Goal: Task Accomplishment & Management: Use online tool/utility

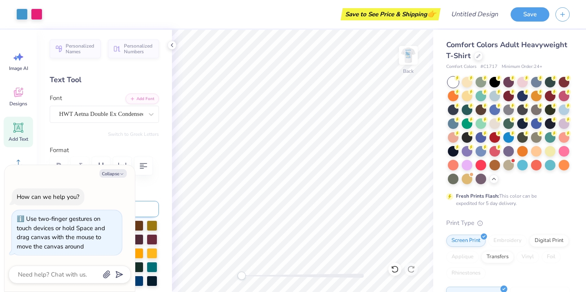
click at [96, 68] on div "Personalized Names Personalized Numbers Text Tool Add Font Font HWT Aetna Doubl…" at bounding box center [104, 161] width 135 height 263
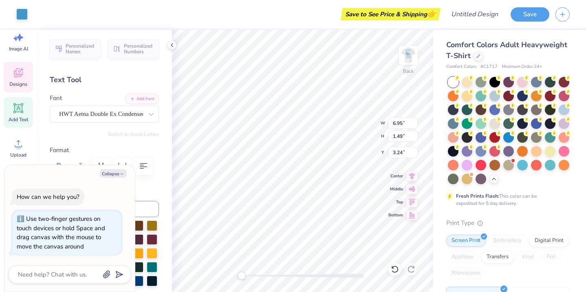
type textarea "x"
type input "6.95"
type input "1.49"
type input "3.24"
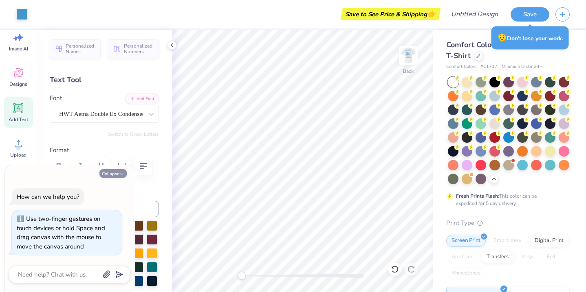
click at [118, 175] on button "Collapse" at bounding box center [112, 173] width 27 height 9
type textarea "x"
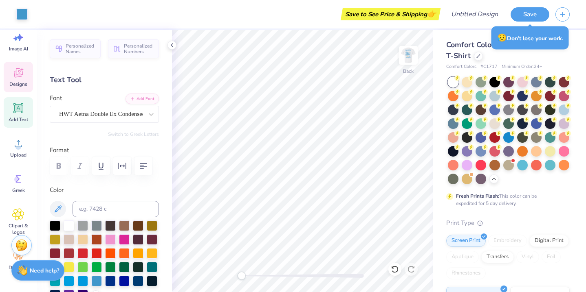
click at [17, 81] on span "Designs" at bounding box center [18, 84] width 18 height 7
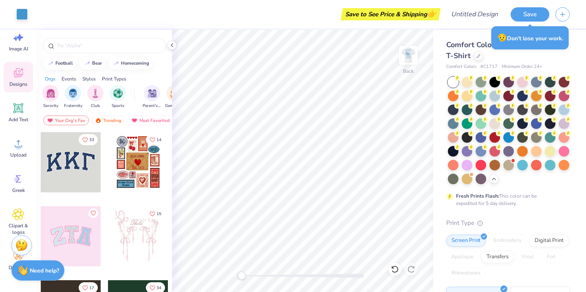
click at [93, 54] on div at bounding box center [104, 44] width 135 height 28
click at [93, 48] on input "text" at bounding box center [108, 46] width 104 height 8
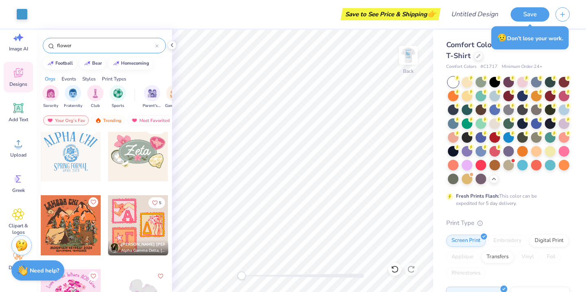
scroll to position [11, 0]
type input "flower"
click at [126, 176] on div at bounding box center [138, 151] width 60 height 60
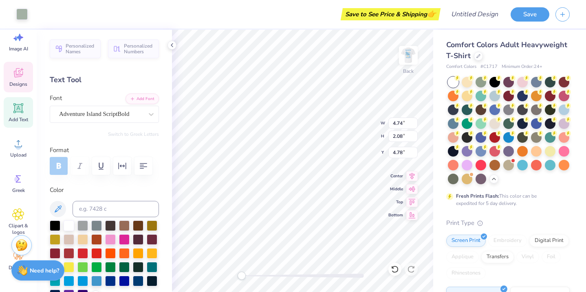
type input "6.85"
type input "4.33"
type input "3.93"
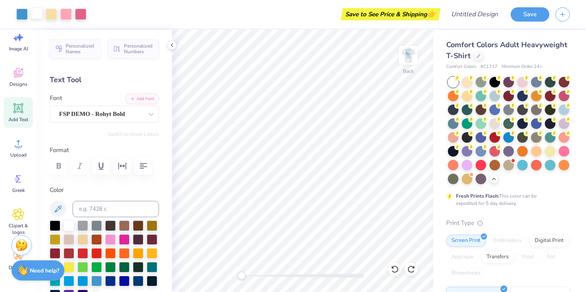
click at [37, 14] on div at bounding box center [36, 13] width 11 height 11
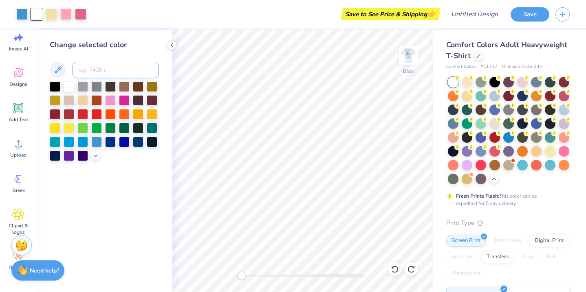
click at [111, 72] on input at bounding box center [115, 70] width 86 height 16
type input "1765"
click at [50, 12] on div at bounding box center [51, 13] width 11 height 11
click at [93, 65] on input at bounding box center [115, 70] width 86 height 16
type input "7423"
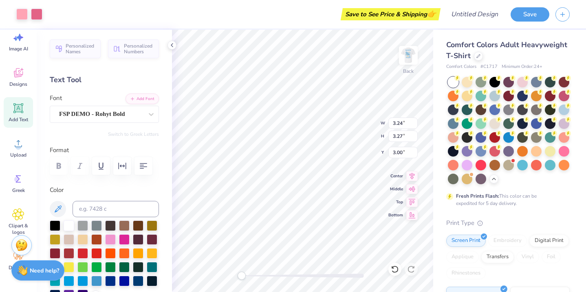
type input "0.33"
type input "0.30"
type input "5.63"
type input "3.24"
type input "3.27"
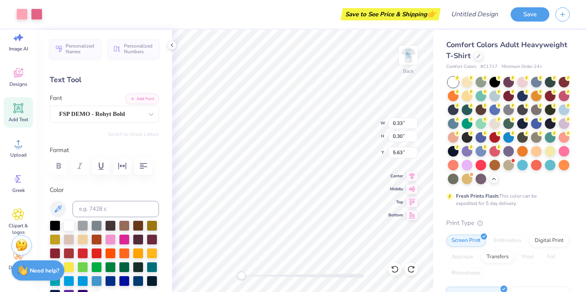
type input "3.00"
type input "0.73"
type input "0.70"
type input "5.17"
type input "4.18"
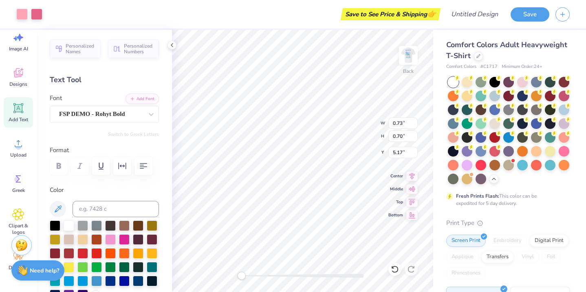
type input "4.23"
type input "2.90"
type input "1.21"
type input "1.19"
type input "5.41"
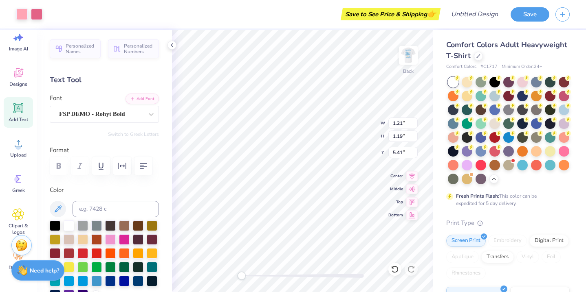
type input "1.24"
type input "1.18"
type input "3.00"
type input "1.50"
type input "1.51"
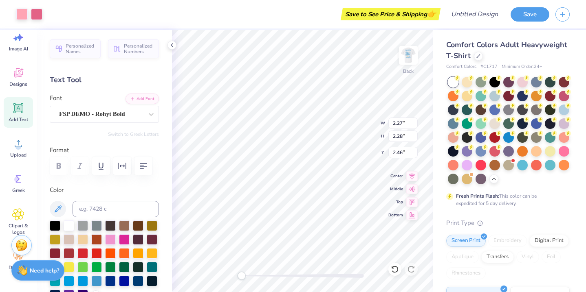
type input "3.40"
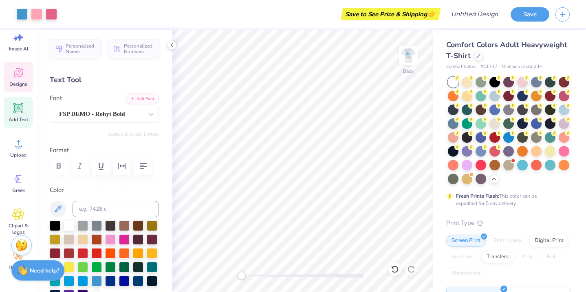
click at [17, 69] on icon at bounding box center [18, 72] width 9 height 9
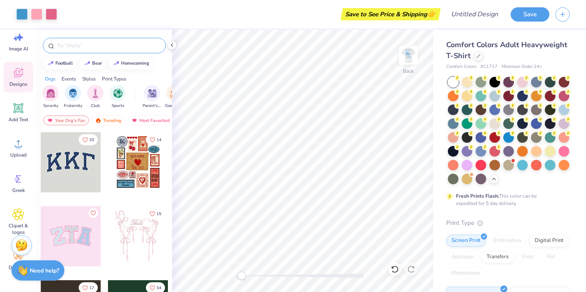
click at [77, 41] on div at bounding box center [104, 45] width 123 height 15
click at [77, 48] on input "text" at bounding box center [108, 46] width 104 height 8
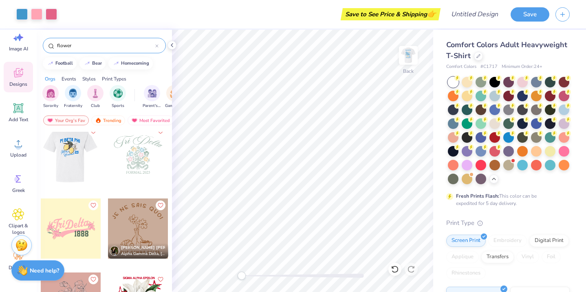
scroll to position [2677, 0]
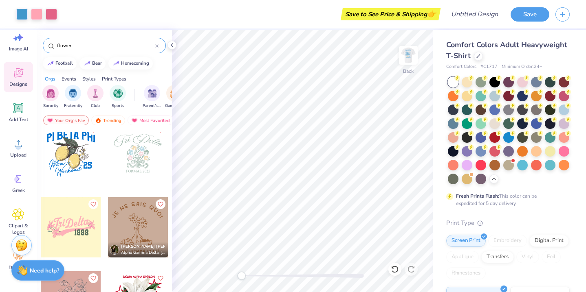
click at [78, 45] on input "flower" at bounding box center [105, 46] width 99 height 8
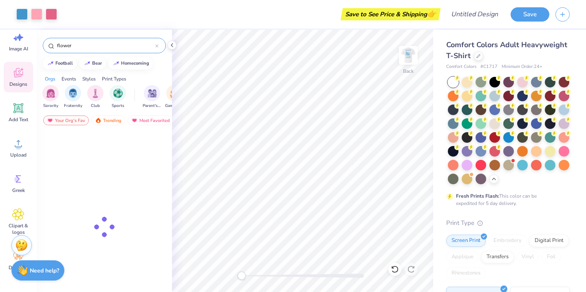
click at [78, 45] on input "flower" at bounding box center [105, 46] width 99 height 8
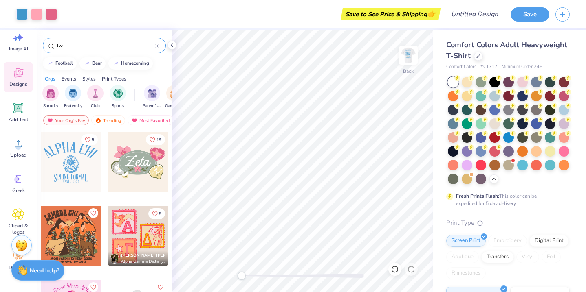
type input "l"
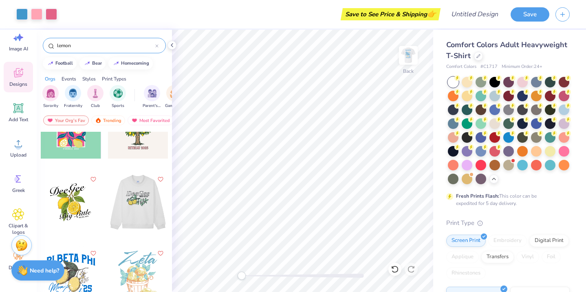
scroll to position [701, 0]
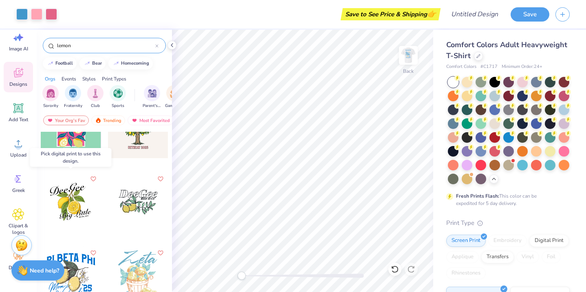
type input "lemon"
click at [81, 216] on div at bounding box center [71, 202] width 60 height 60
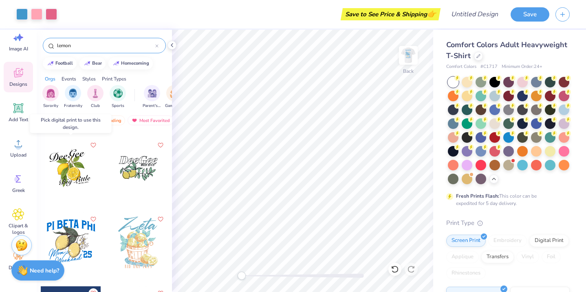
scroll to position [737, 0]
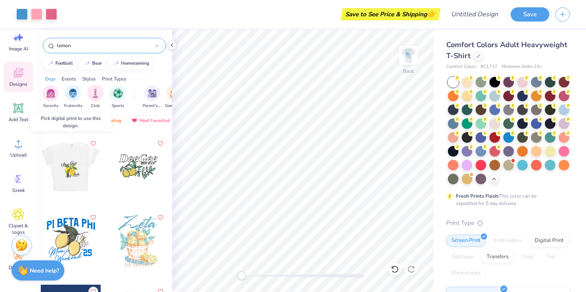
click at [77, 168] on div at bounding box center [70, 167] width 60 height 60
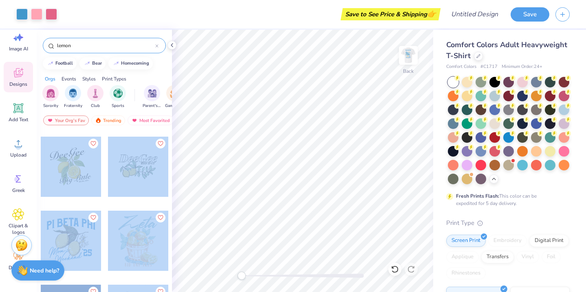
drag, startPoint x: 76, startPoint y: 168, endPoint x: 161, endPoint y: 151, distance: 86.8
click at [171, 153] on div at bounding box center [104, 227] width 135 height 191
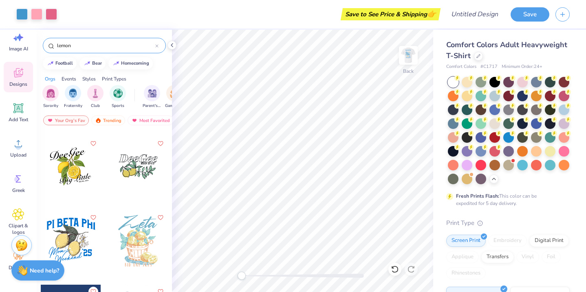
click at [161, 151] on div at bounding box center [138, 167] width 60 height 60
click at [96, 155] on div at bounding box center [71, 167] width 60 height 60
click at [92, 145] on icon "Like" at bounding box center [93, 143] width 6 height 6
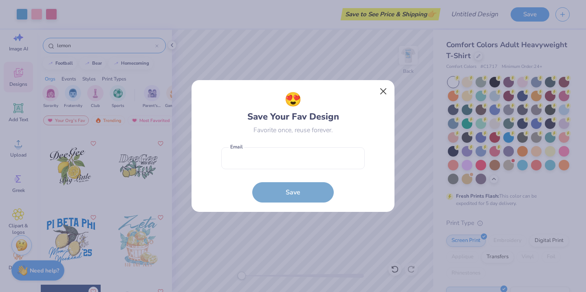
click at [389, 90] on button "Close" at bounding box center [382, 91] width 15 height 15
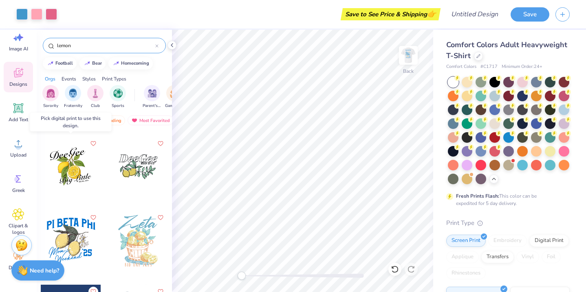
click at [68, 171] on div at bounding box center [71, 167] width 60 height 60
click at [118, 161] on div at bounding box center [138, 167] width 60 height 60
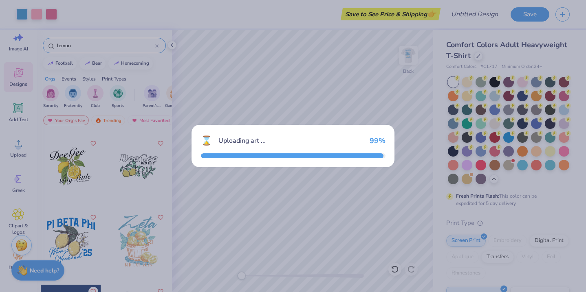
click at [295, 141] on div "Uploading art ..." at bounding box center [290, 141] width 145 height 10
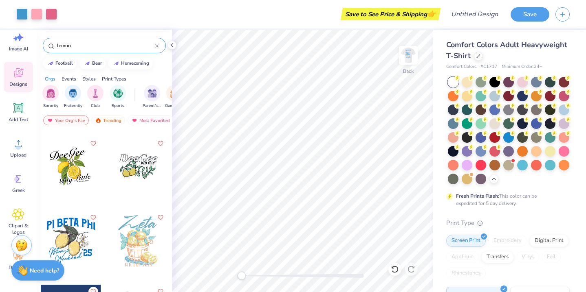
click at [79, 175] on div at bounding box center [71, 167] width 60 height 60
click at [78, 174] on div at bounding box center [71, 167] width 60 height 60
click at [70, 168] on div at bounding box center [70, 167] width 60 height 60
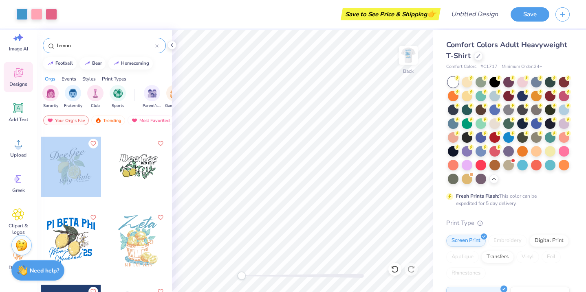
drag, startPoint x: 70, startPoint y: 168, endPoint x: 89, endPoint y: 175, distance: 20.0
click at [89, 175] on div at bounding box center [131, 167] width 181 height 60
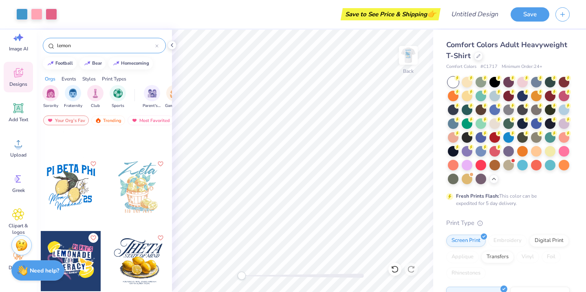
click at [75, 187] on div at bounding box center [71, 187] width 60 height 60
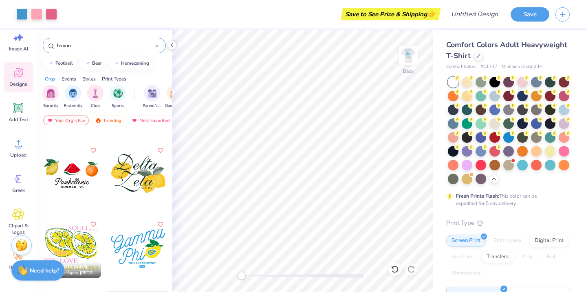
scroll to position [1101, 0]
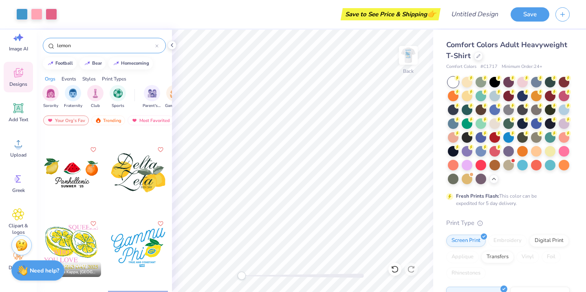
click at [146, 171] on div at bounding box center [138, 173] width 60 height 60
type input "3.13"
type input "2.85"
type input "8.50"
type input "6.24"
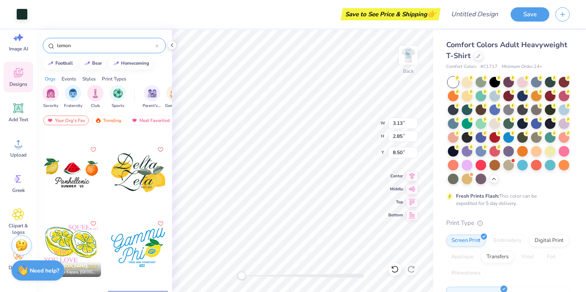
type input "3.43"
type input "7.70"
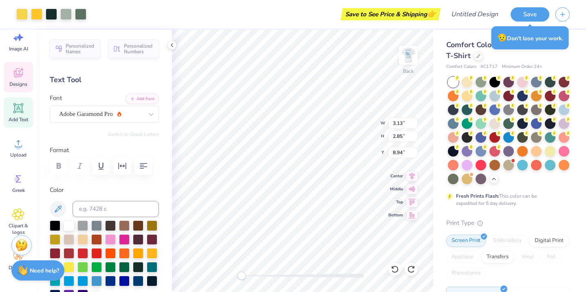
type input "8.73"
type input "6.29"
type input "3.00"
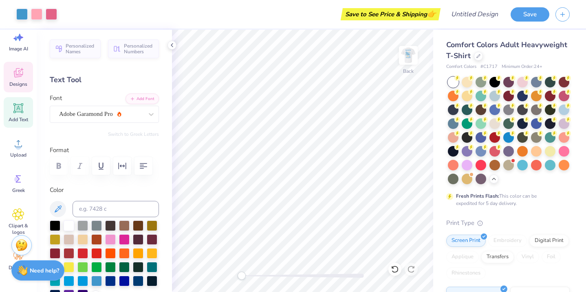
click at [22, 77] on icon at bounding box center [18, 74] width 8 height 7
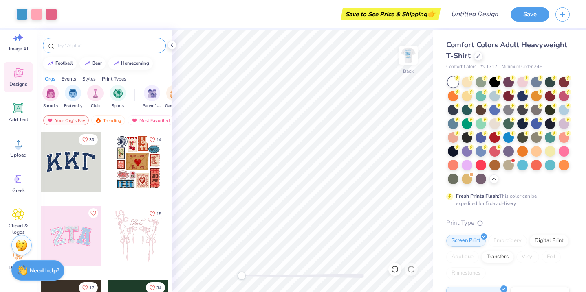
click at [93, 44] on input "text" at bounding box center [108, 46] width 104 height 8
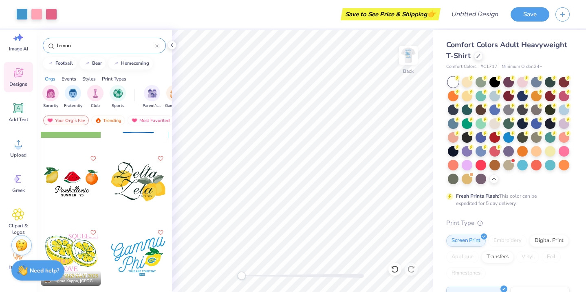
scroll to position [1098, 0]
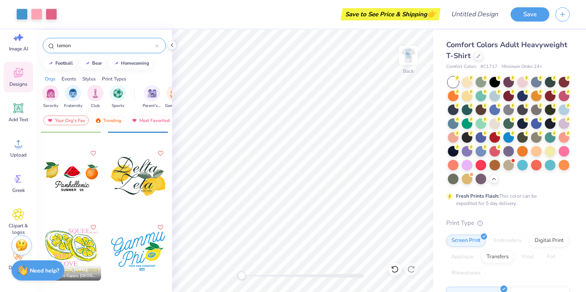
type input "lemon"
click at [156, 195] on div at bounding box center [138, 177] width 60 height 60
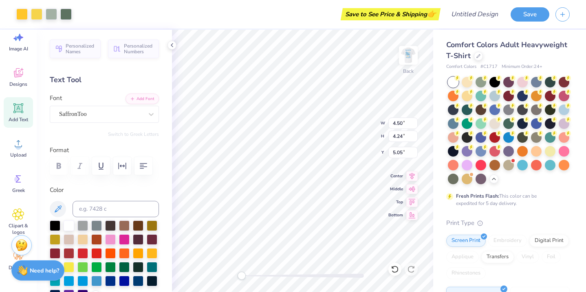
type input "1.85"
type input "2.12"
type input "2.18"
type input "1.68"
type input "2.49"
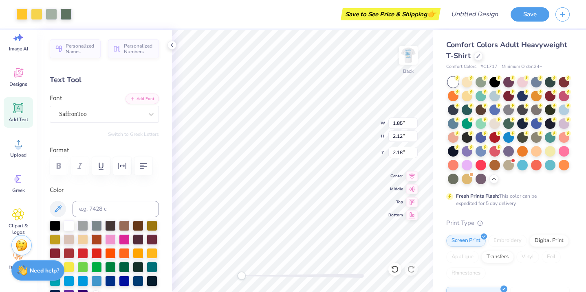
type input "1.80"
type input "3.00"
type input "2.35"
type input "2.37"
type input "3.10"
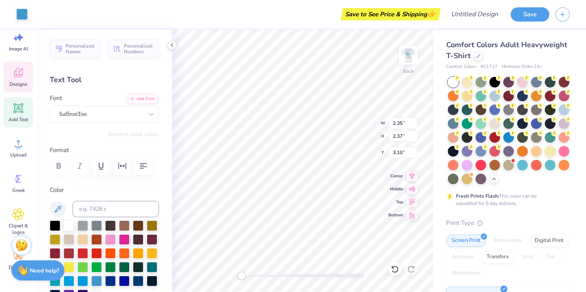
type input "6.95"
type input "1.49"
type input "3.24"
type input "3.00"
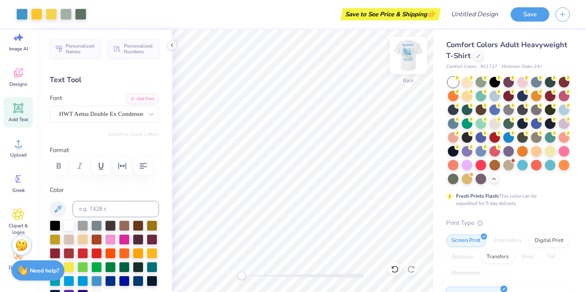
click at [409, 59] on img at bounding box center [408, 55] width 33 height 33
click at [409, 62] on div at bounding box center [407, 55] width 37 height 37
click at [36, 15] on div at bounding box center [36, 14] width 11 height 11
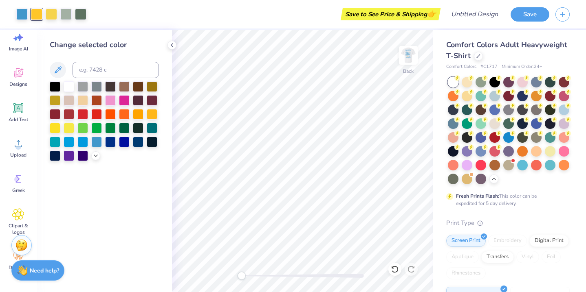
click at [39, 13] on div at bounding box center [36, 14] width 11 height 11
click at [39, 14] on div at bounding box center [36, 14] width 11 height 11
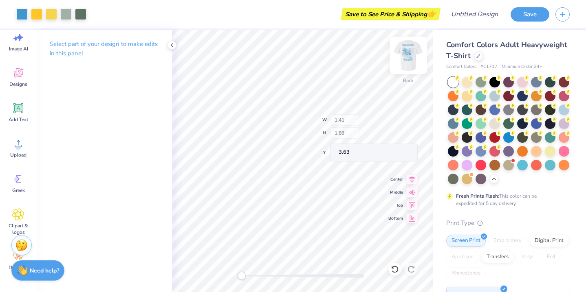
click at [407, 57] on img at bounding box center [408, 55] width 33 height 33
click at [413, 54] on img at bounding box center [408, 55] width 33 height 33
click at [35, 19] on div at bounding box center [36, 13] width 11 height 11
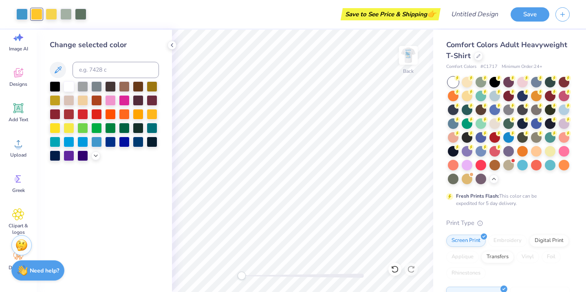
click at [173, 42] on div at bounding box center [171, 45] width 9 height 9
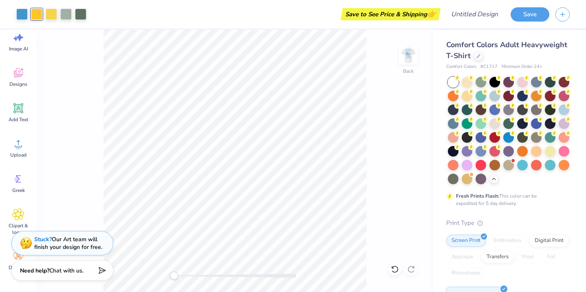
click at [413, 58] on img at bounding box center [408, 55] width 33 height 33
drag, startPoint x: 79, startPoint y: 61, endPoint x: 38, endPoint y: 13, distance: 62.9
click at [79, 59] on div "Back" at bounding box center [235, 161] width 396 height 263
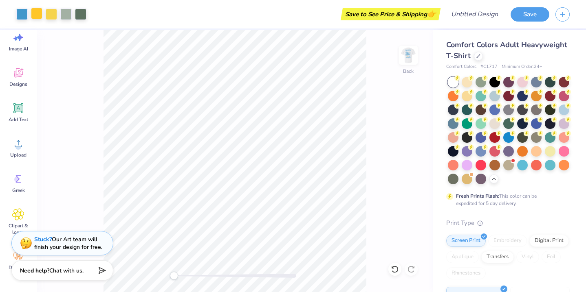
click at [38, 14] on div at bounding box center [36, 13] width 11 height 11
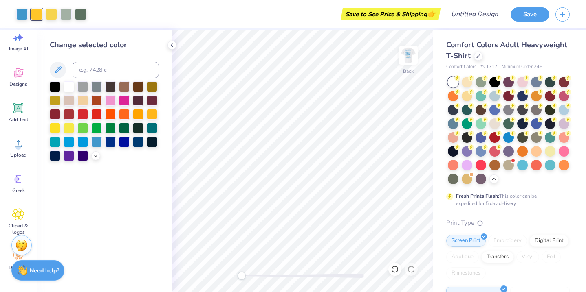
click at [38, 14] on div at bounding box center [36, 14] width 11 height 11
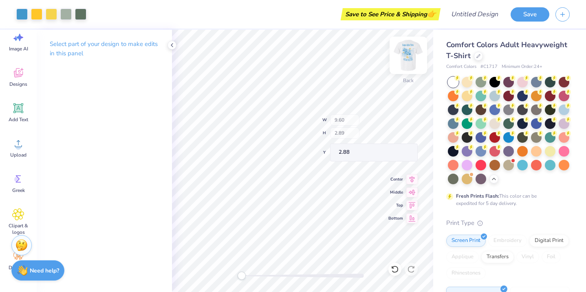
click at [399, 50] on div "Back W 9.60 H 2.89 Y 2.88 Center Middle Top Bottom" at bounding box center [302, 161] width 261 height 263
click at [405, 53] on img at bounding box center [408, 55] width 33 height 33
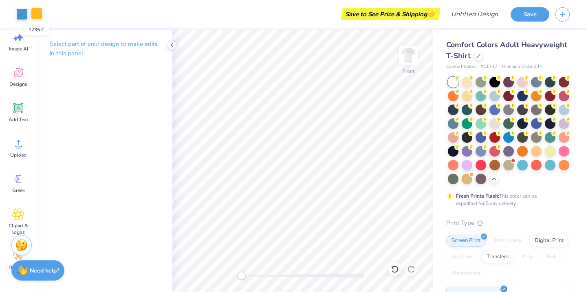
click at [38, 11] on div at bounding box center [36, 13] width 11 height 11
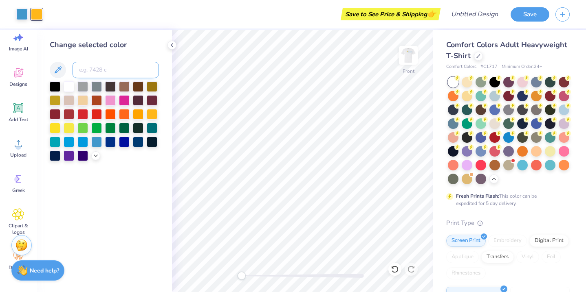
click at [119, 76] on input at bounding box center [115, 70] width 86 height 16
type input "123"
click at [413, 55] on img at bounding box center [408, 55] width 33 height 33
click at [37, 14] on div at bounding box center [36, 14] width 11 height 11
click at [402, 67] on div "Back" at bounding box center [408, 60] width 19 height 29
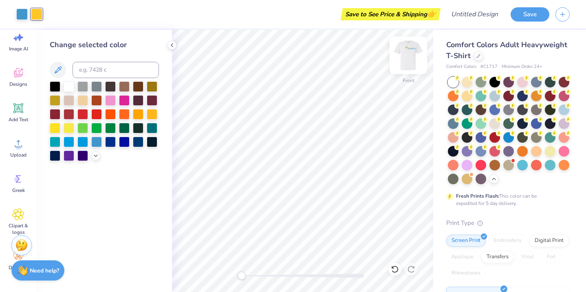
click at [404, 54] on img at bounding box center [408, 55] width 33 height 33
click at [404, 54] on img at bounding box center [408, 55] width 16 height 16
click at [408, 64] on div at bounding box center [408, 55] width 19 height 19
click at [409, 59] on img at bounding box center [408, 55] width 16 height 16
